Goal: Information Seeking & Learning: Learn about a topic

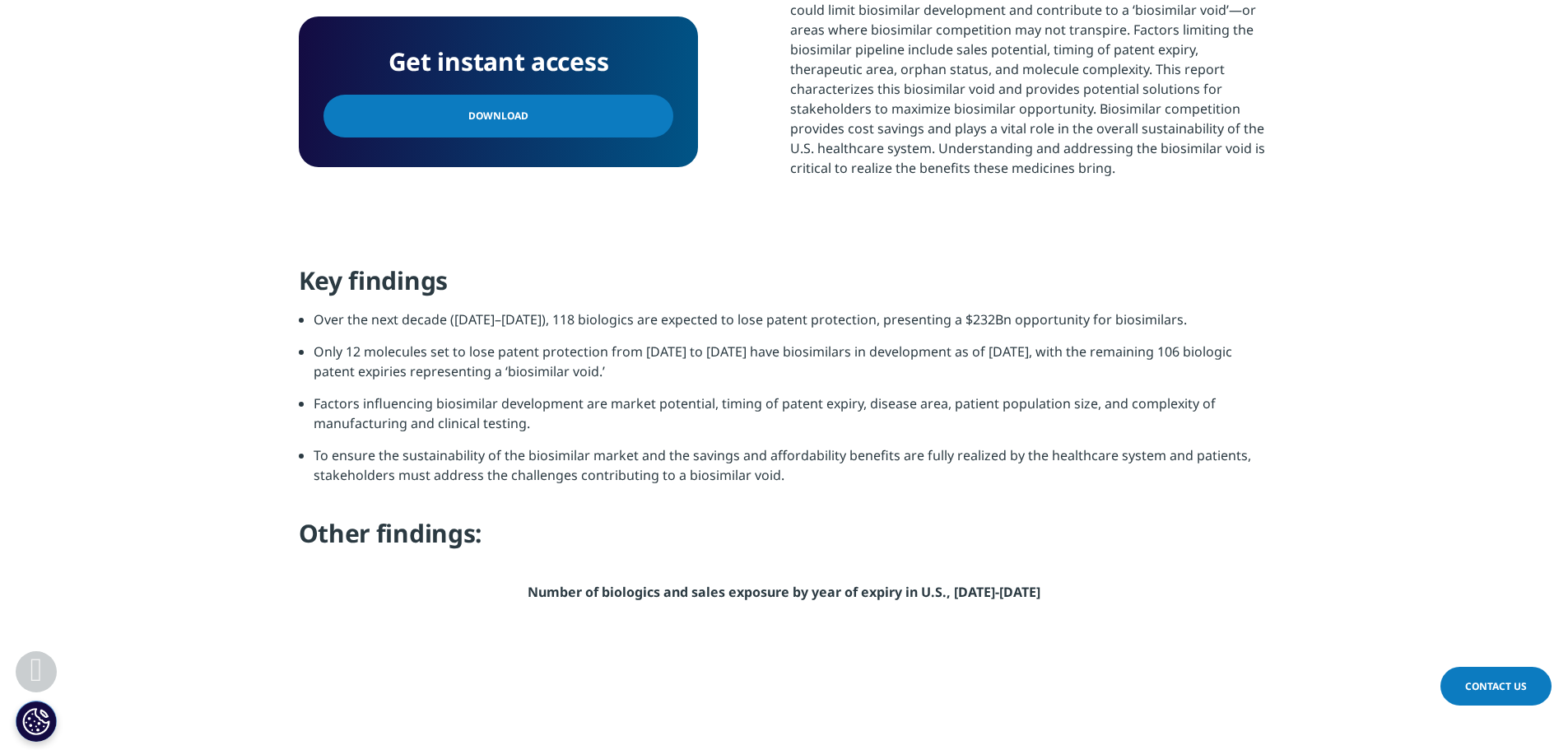
scroll to position [479, 972]
click at [457, 320] on li "Over the next decade ([DATE]–[DATE]), 118 biologics are expected to lose patent…" at bounding box center [792, 325] width 956 height 32
drag, startPoint x: 532, startPoint y: 317, endPoint x: 611, endPoint y: 311, distance: 79.2
click at [611, 311] on li "Over the next decade ([DATE]–[DATE]), 118 biologics are expected to lose patent…" at bounding box center [792, 325] width 956 height 32
drag, startPoint x: 452, startPoint y: 320, endPoint x: 519, endPoint y: 322, distance: 67.0
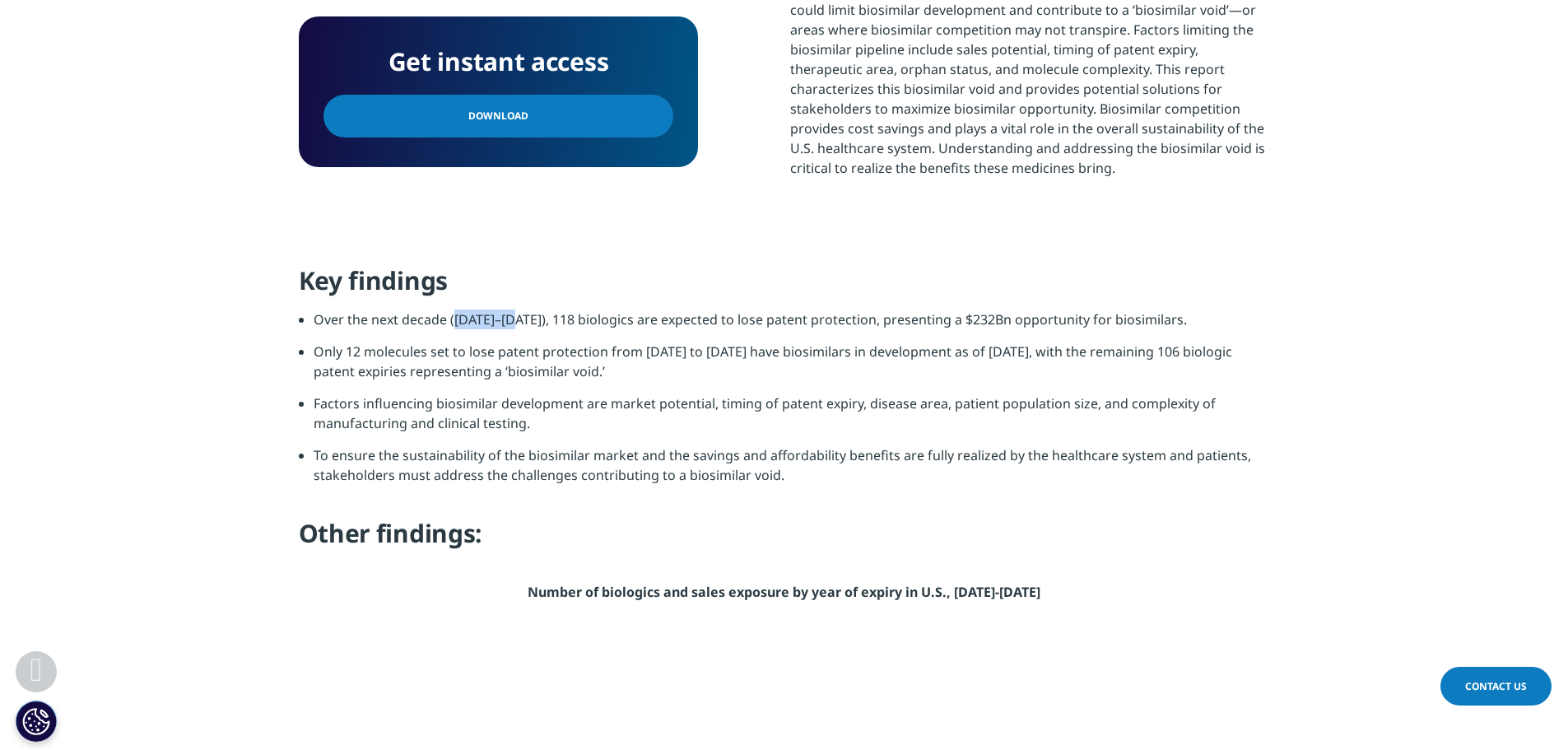
click at [519, 322] on li "Over the next decade ([DATE]–[DATE]), 118 biologics are expected to lose patent…" at bounding box center [792, 325] width 956 height 32
drag, startPoint x: 347, startPoint y: 347, endPoint x: 363, endPoint y: 351, distance: 16.5
click at [363, 351] on li "Only 12 molecules set to lose patent protection from [DATE] to [DATE] have bios…" at bounding box center [792, 367] width 956 height 52
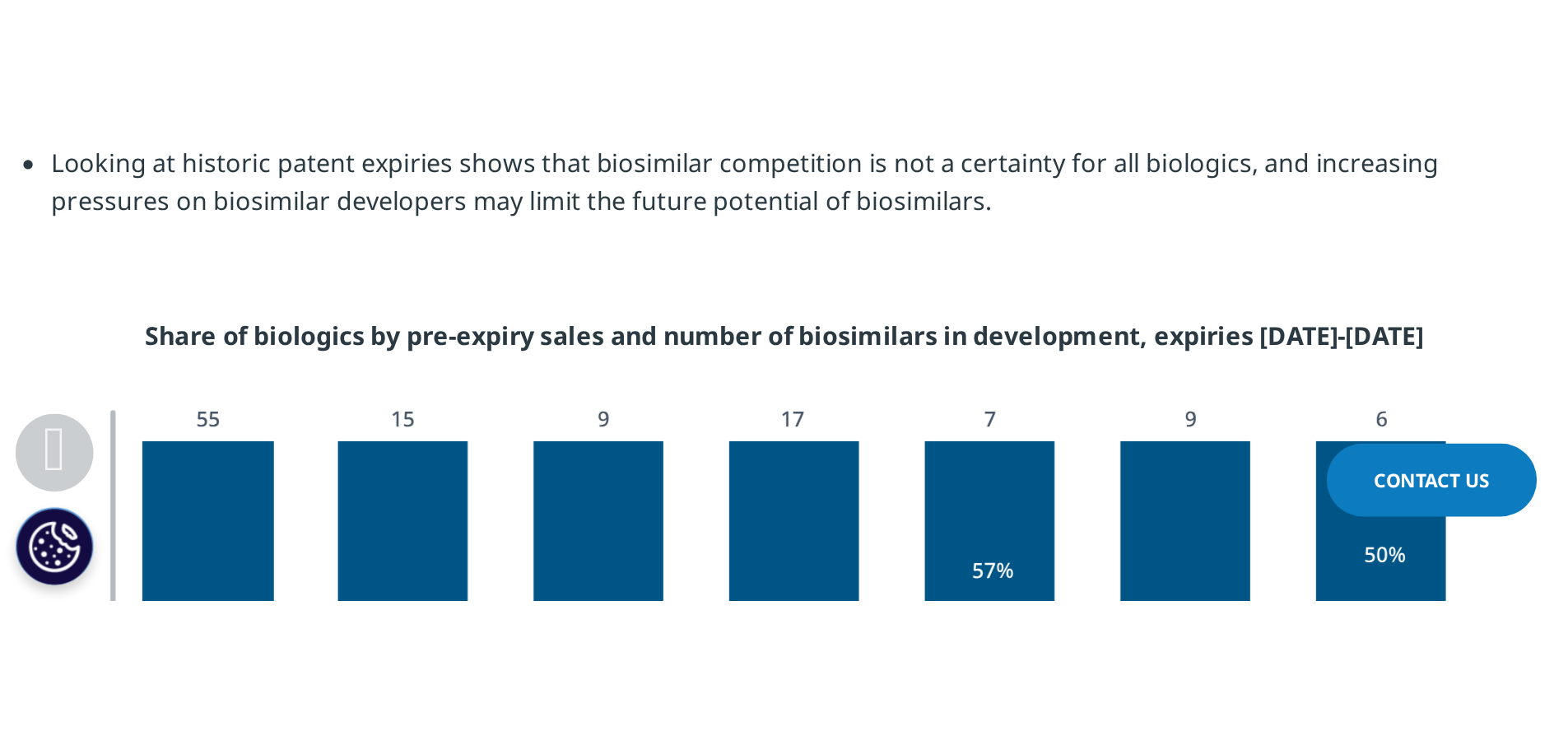
scroll to position [151, 400]
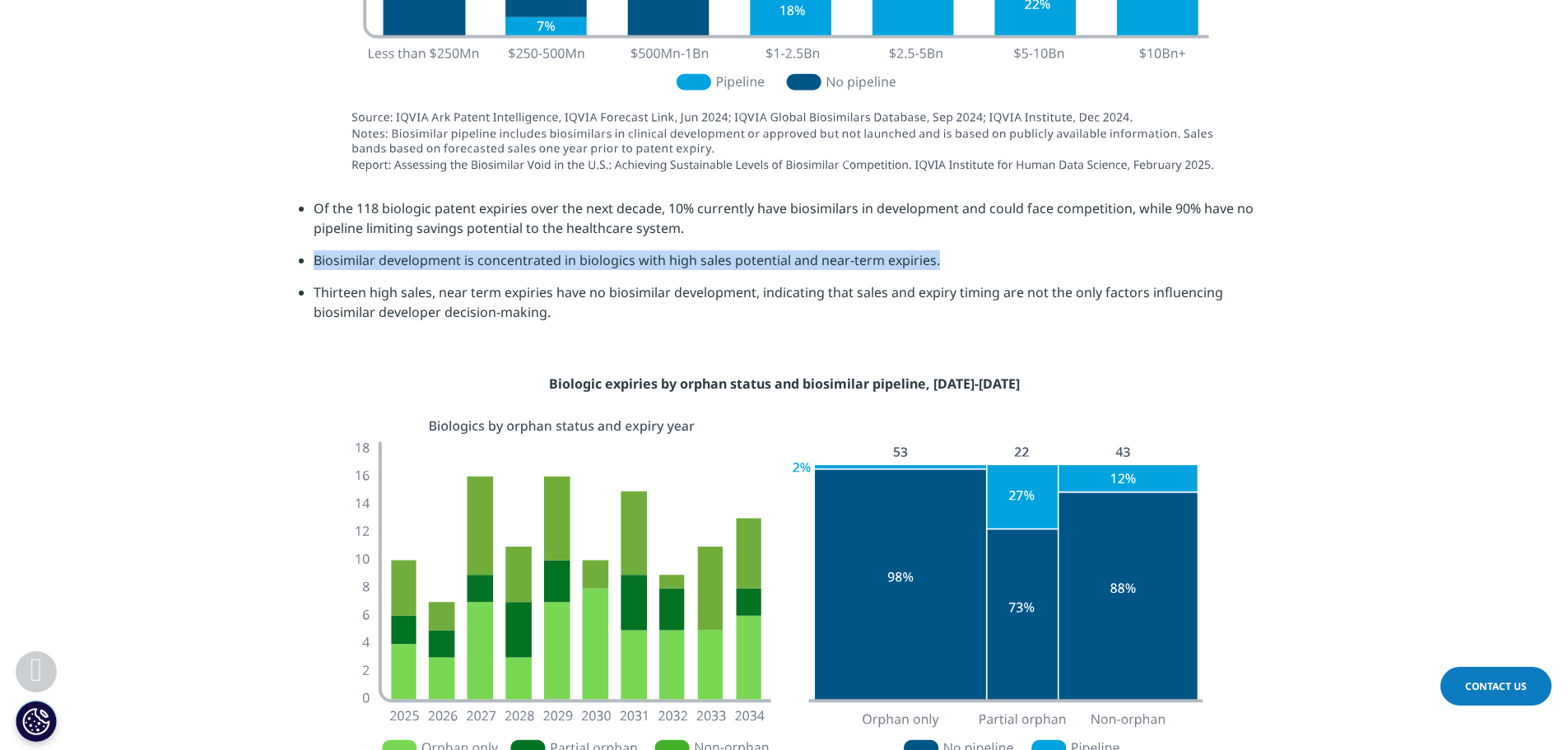
drag, startPoint x: 298, startPoint y: 264, endPoint x: 963, endPoint y: 259, distance: 665.0
click at [963, 259] on li "Biosimilar development is concentrated in biologics with high sales potential a…" at bounding box center [792, 266] width 956 height 32
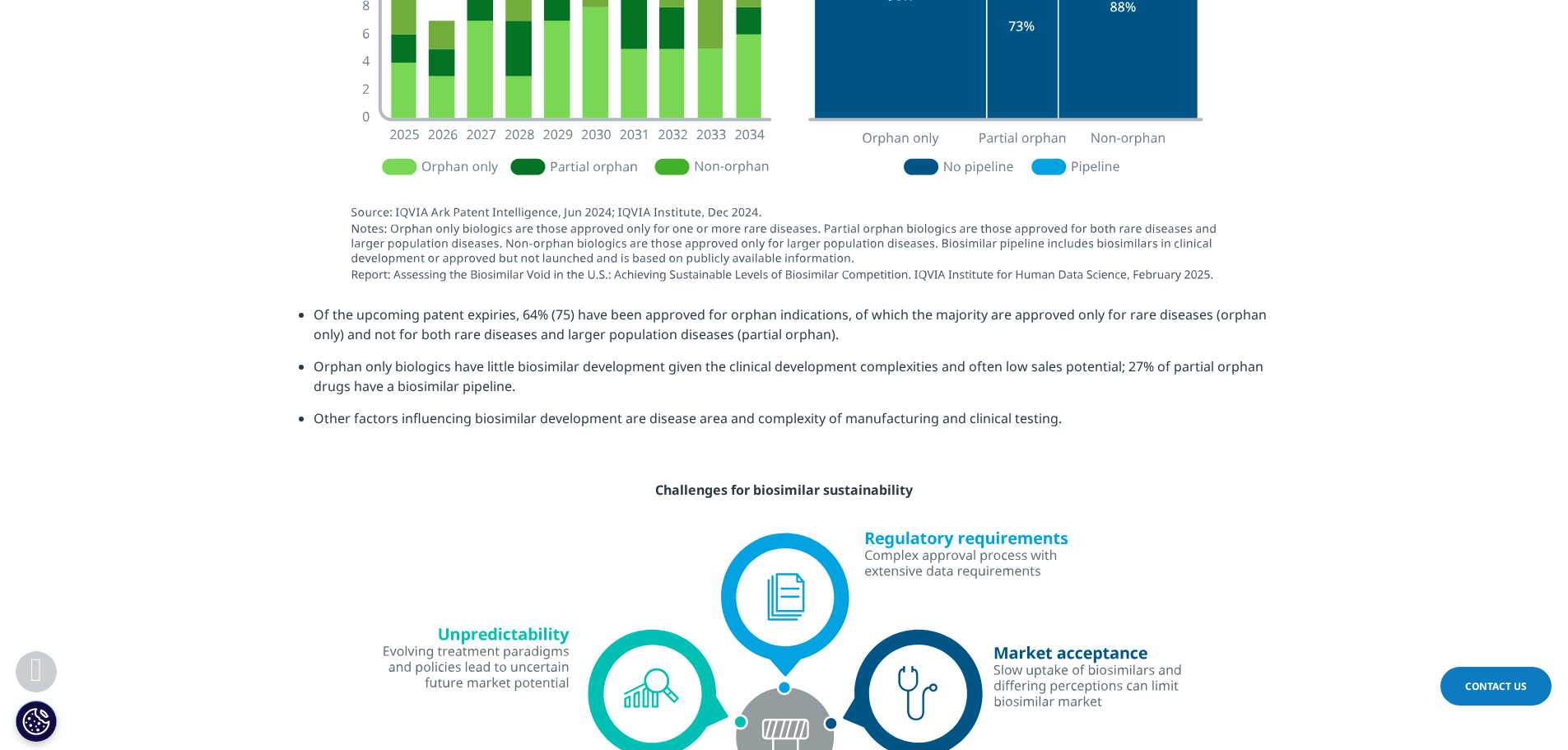
scroll to position [3456, 0]
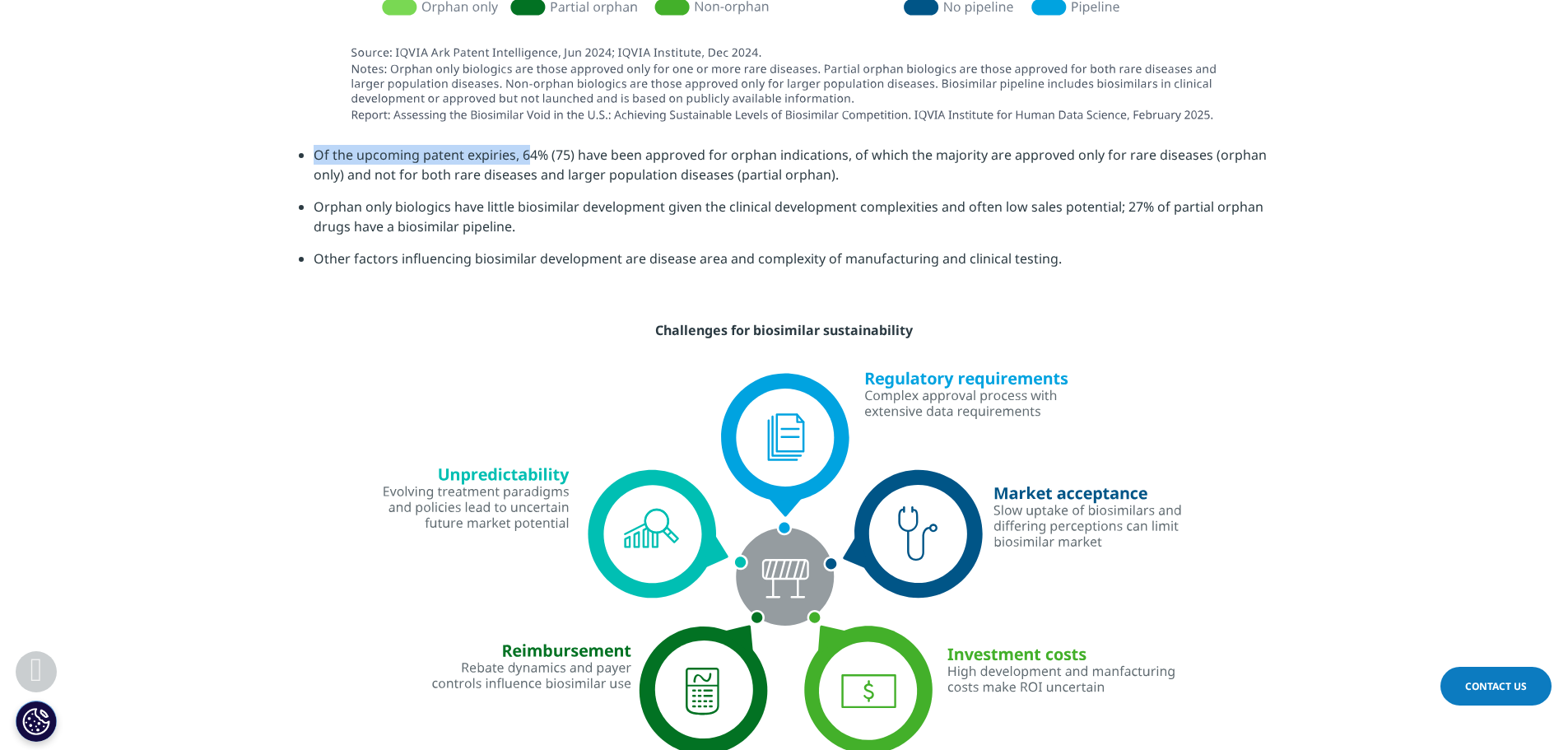
drag, startPoint x: 344, startPoint y: 151, endPoint x: 525, endPoint y: 149, distance: 181.0
click at [525, 149] on ul "Of the upcoming patent expiries, 64% (75) have been approved for orphan indicat…" at bounding box center [784, 212] width 972 height 135
click at [532, 149] on li "Of the upcoming patent expiries, 64% (75) have been approved for orphan indicat…" at bounding box center [792, 171] width 956 height 52
click at [532, 151] on li "Of the upcoming patent expiries, 64% (75) have been approved for orphan indicat…" at bounding box center [792, 171] width 956 height 52
drag, startPoint x: 364, startPoint y: 153, endPoint x: 508, endPoint y: 151, distance: 144.0
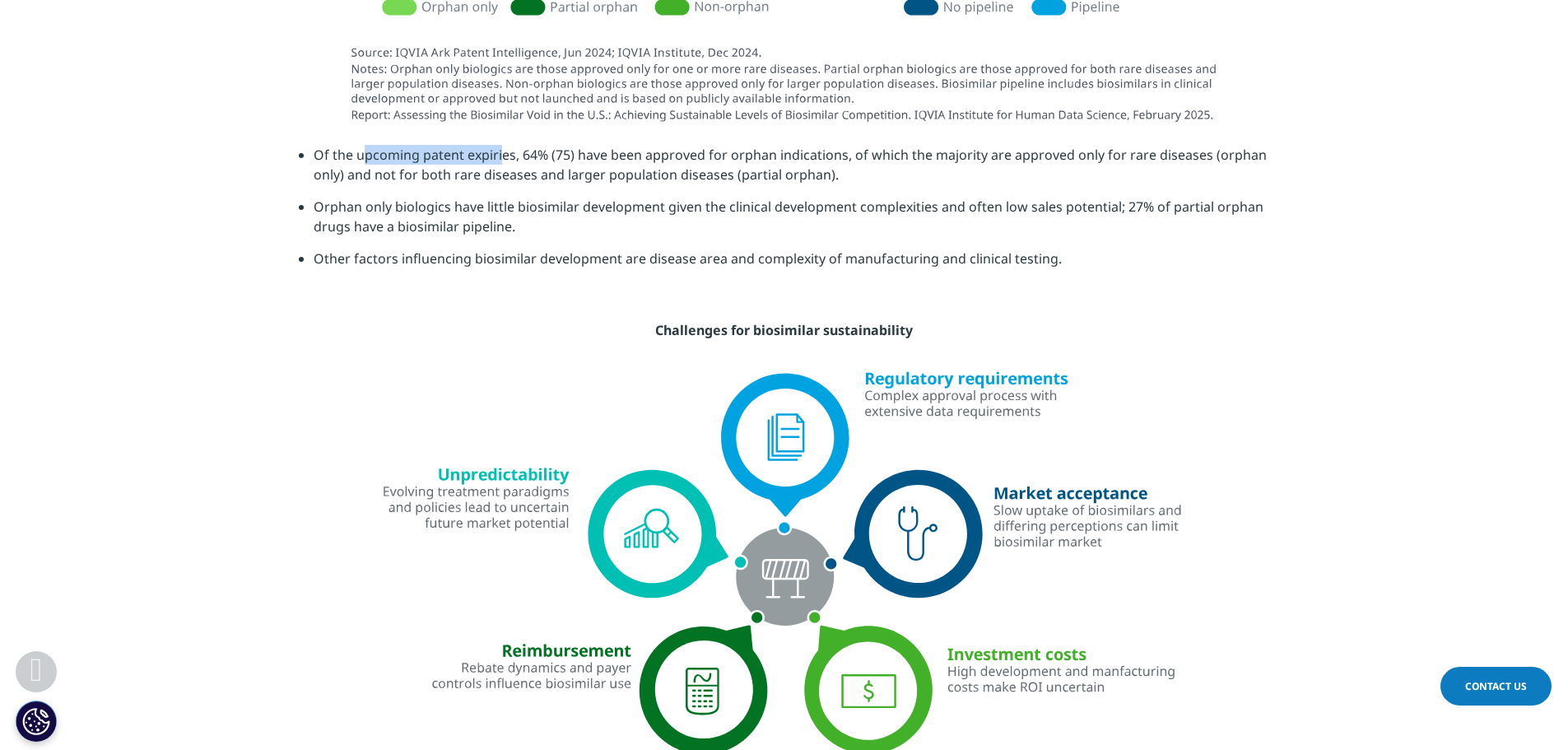
click at [503, 151] on li "Of the upcoming patent expiries, 64% (75) have been approved for orphan indicat…" at bounding box center [792, 171] width 956 height 52
drag, startPoint x: 726, startPoint y: 156, endPoint x: 840, endPoint y: 154, distance: 114.0
click at [840, 154] on li "Of the upcoming patent expiries, 64% (75) have been approved for orphan indicat…" at bounding box center [792, 171] width 956 height 52
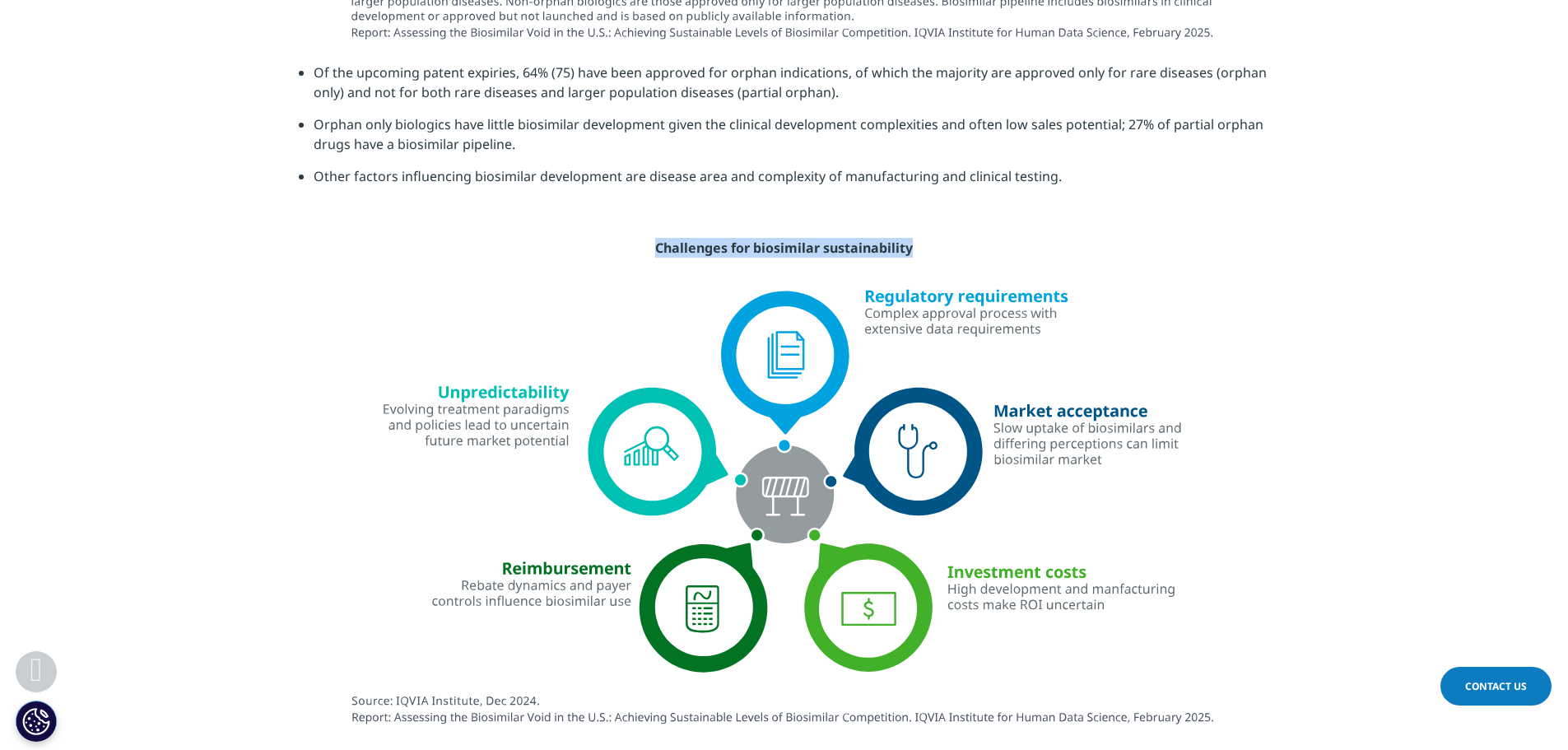
drag, startPoint x: 702, startPoint y: 251, endPoint x: 946, endPoint y: 242, distance: 244.2
click at [946, 242] on p "Challenges for biosimilar sustainability" at bounding box center [784, 254] width 972 height 32
click at [318, 359] on div at bounding box center [784, 510] width 972 height 480
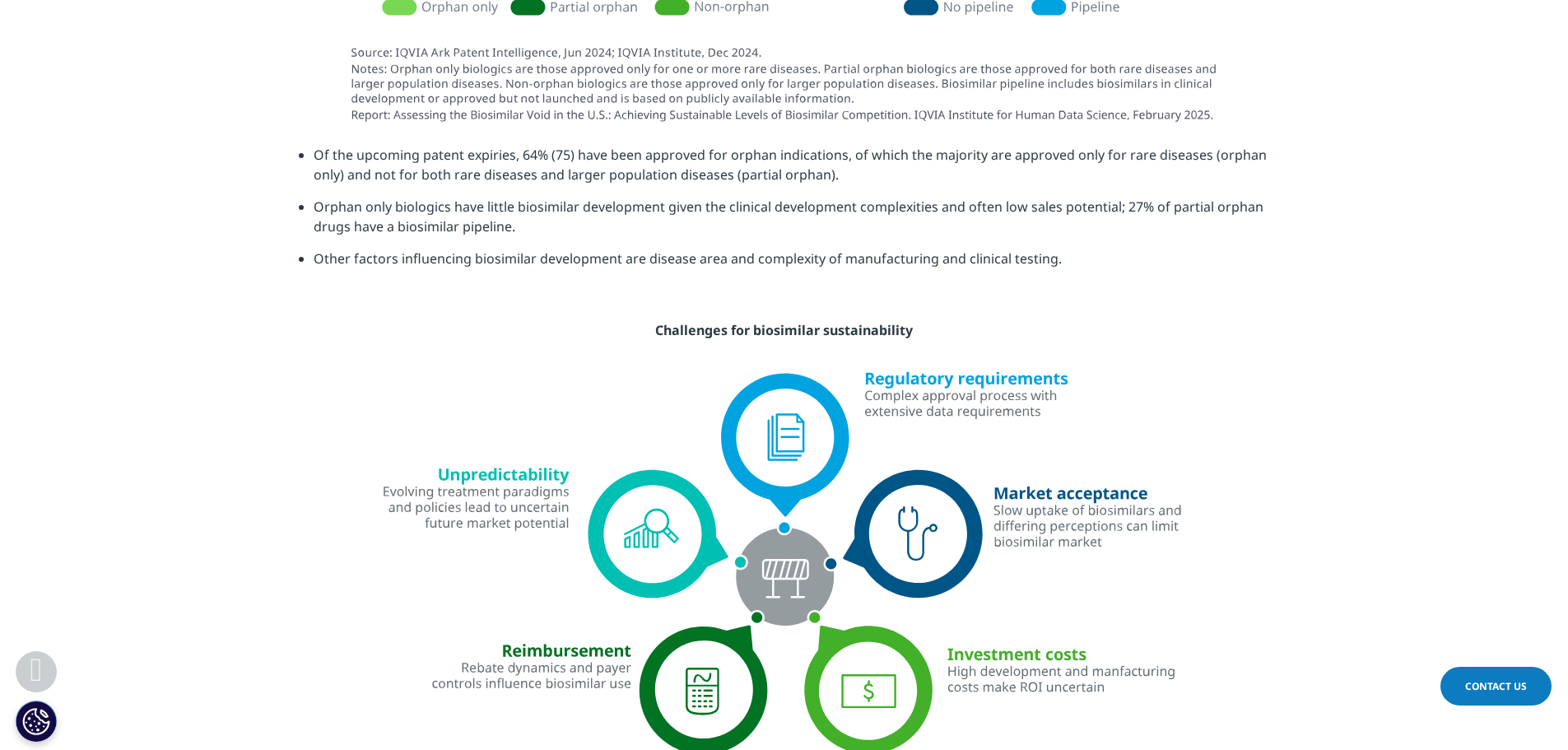
scroll to position [3291, 0]
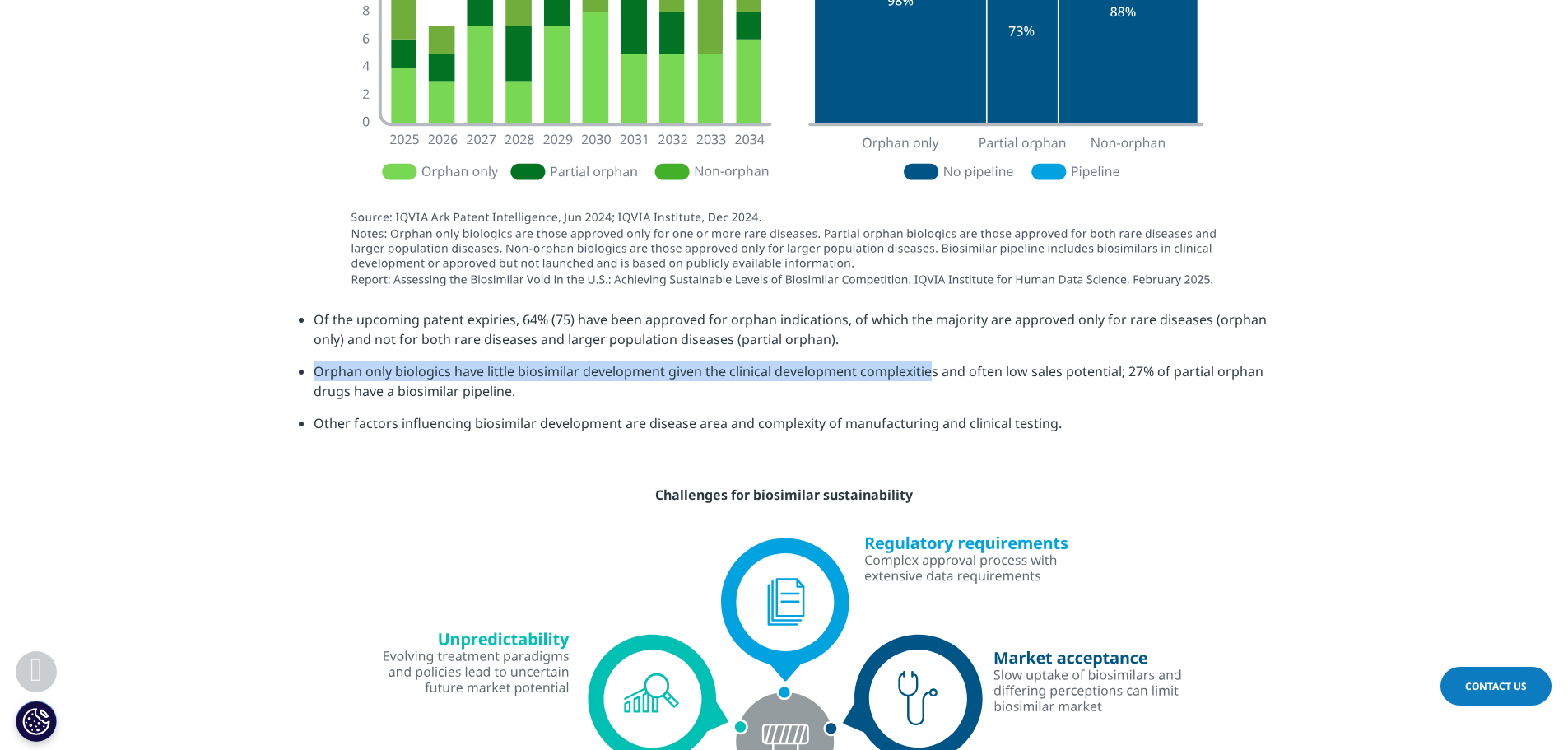
drag, startPoint x: 316, startPoint y: 369, endPoint x: 930, endPoint y: 368, distance: 614.0
click at [930, 368] on li "Orphan only biologics have little biosimilar development given the clinical dev…" at bounding box center [792, 388] width 956 height 52
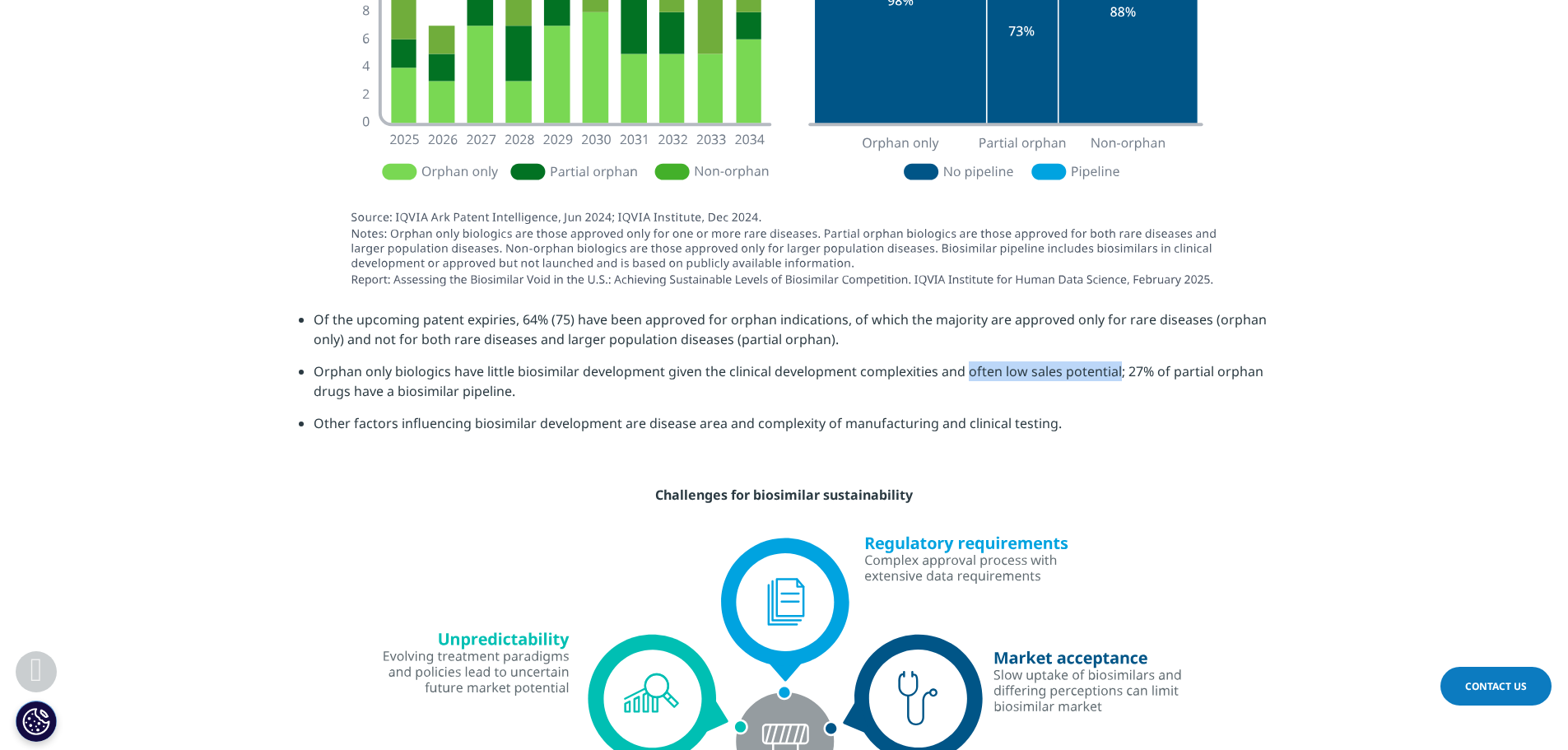
drag, startPoint x: 963, startPoint y: 372, endPoint x: 1115, endPoint y: 374, distance: 152.0
click at [1115, 374] on li "Orphan only biologics have little biosimilar development given the clinical dev…" at bounding box center [792, 388] width 956 height 52
click at [625, 361] on li "Of the upcoming patent expiries, 64% (75) have been approved for orphan indicat…" at bounding box center [792, 335] width 956 height 52
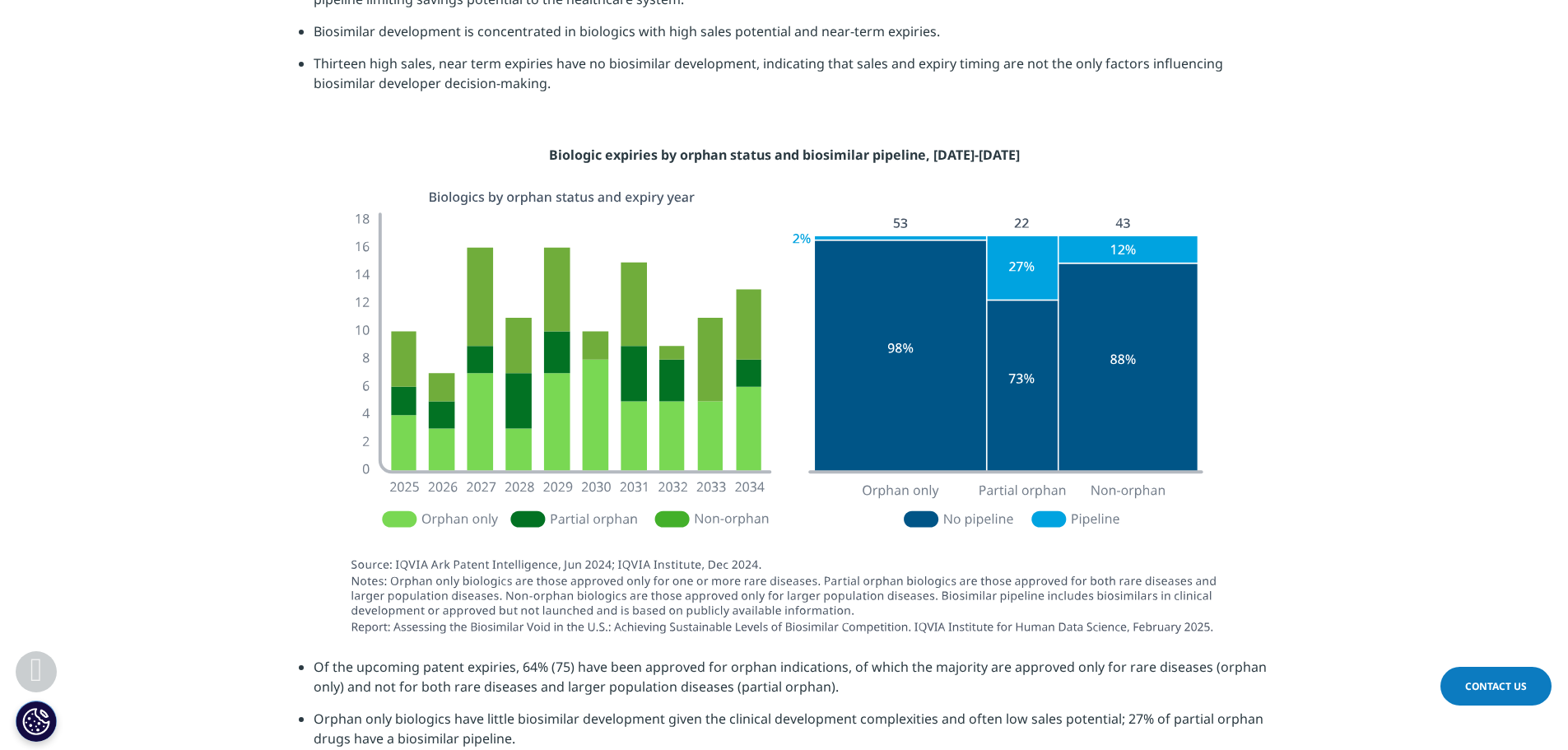
scroll to position [3045, 0]
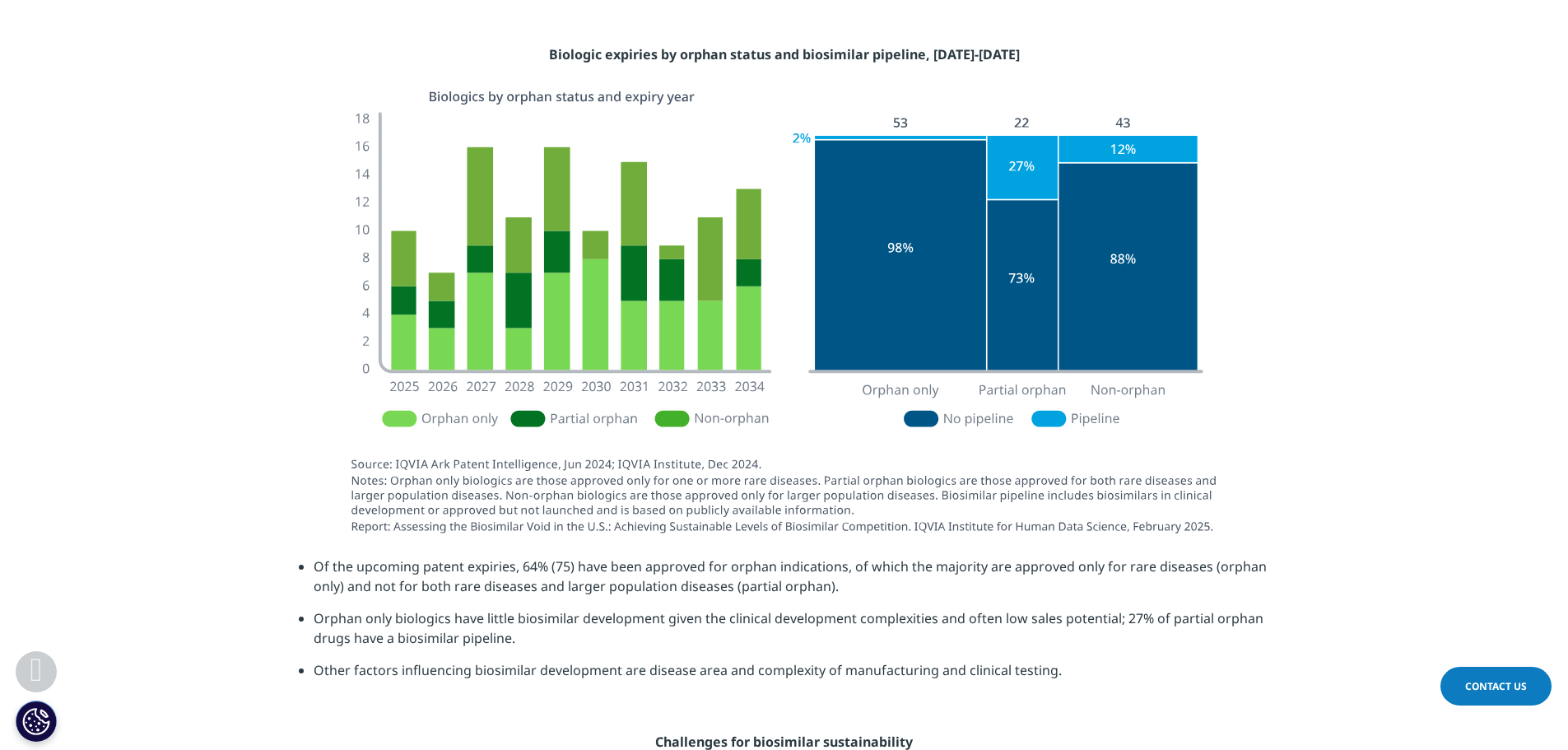
click at [900, 671] on li "Other factors influencing biosimilar development are disease area and complexit…" at bounding box center [792, 676] width 956 height 32
drag, startPoint x: 307, startPoint y: 562, endPoint x: 841, endPoint y: 567, distance: 534.0
click at [841, 567] on ul "Of the upcoming patent expiries, 64% (75) have been approved for orphan indicat…" at bounding box center [784, 624] width 972 height 135
drag, startPoint x: 728, startPoint y: 619, endPoint x: 927, endPoint y: 616, distance: 199.0
click at [927, 616] on li "Orphan only biologics have little biosimilar development given the clinical dev…" at bounding box center [792, 634] width 956 height 52
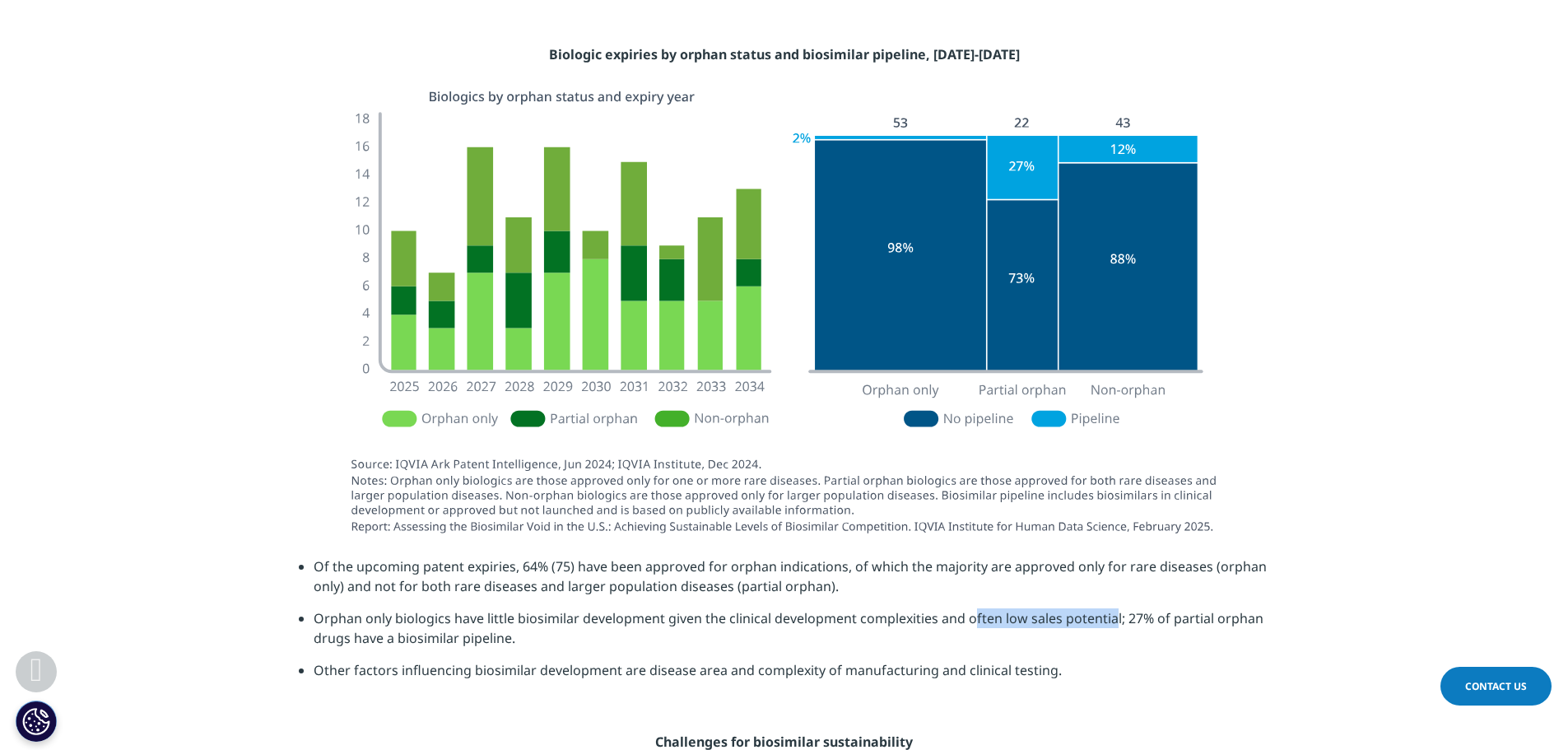
drag, startPoint x: 971, startPoint y: 619, endPoint x: 1113, endPoint y: 618, distance: 142.0
click at [1113, 618] on li "Orphan only biologics have little biosimilar development given the clinical dev…" at bounding box center [792, 634] width 956 height 52
click at [1120, 655] on li "Orphan only biologics have little biosimilar development given the clinical dev…" at bounding box center [792, 634] width 956 height 52
